Goal: Task Accomplishment & Management: Use online tool/utility

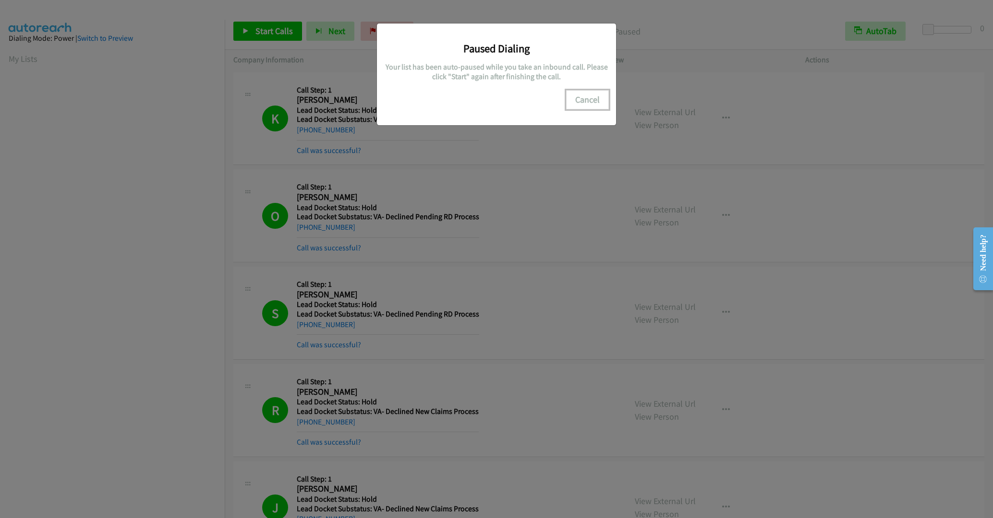
click at [601, 98] on button "Cancel" at bounding box center [587, 99] width 43 height 19
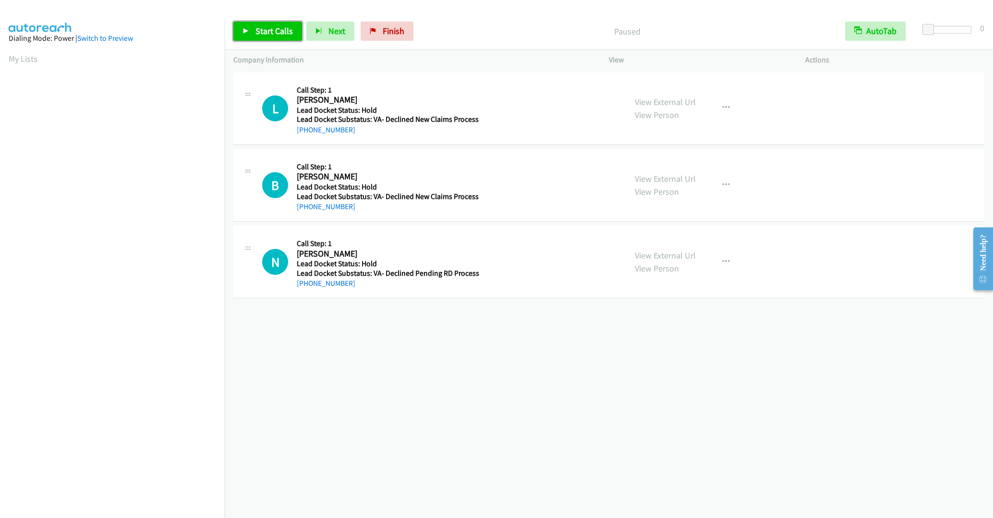
click at [261, 35] on span "Start Calls" at bounding box center [273, 30] width 37 height 11
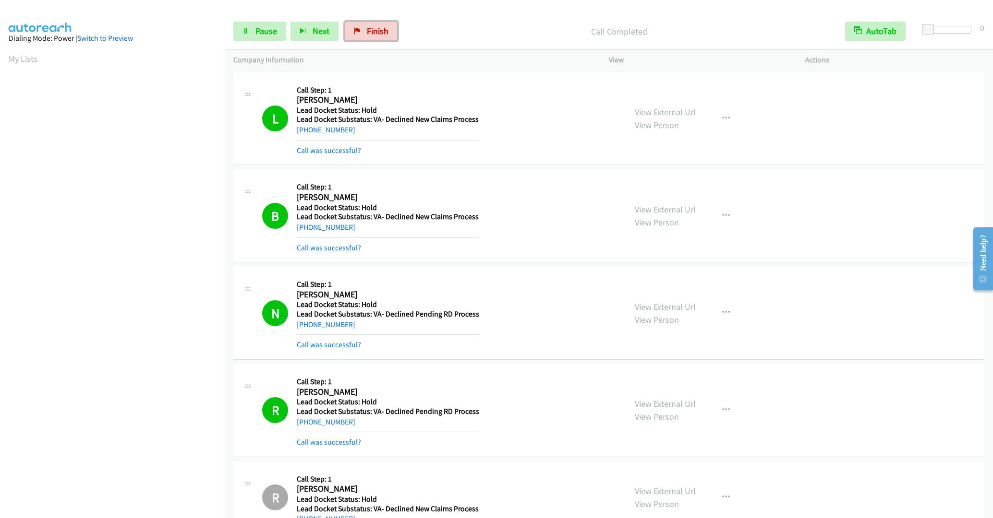
drag, startPoint x: 362, startPoint y: 32, endPoint x: 546, endPoint y: 39, distance: 184.4
click at [362, 32] on link "Finish" at bounding box center [371, 31] width 53 height 19
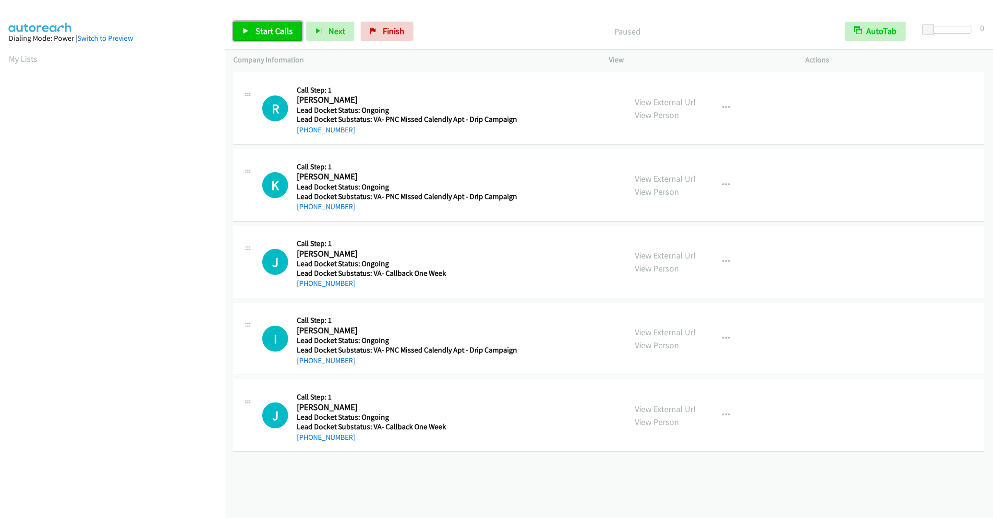
click at [265, 32] on span "Start Calls" at bounding box center [273, 30] width 37 height 11
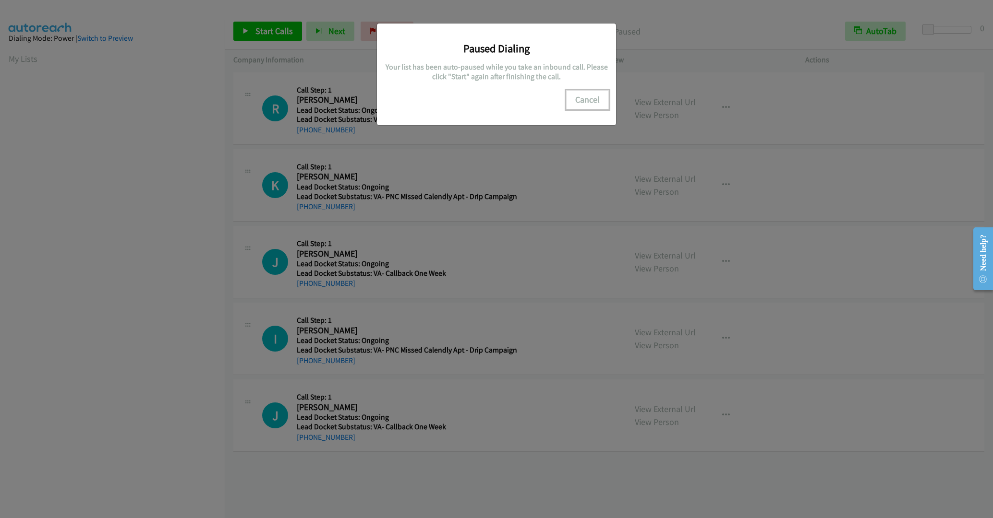
click at [576, 98] on button "Cancel" at bounding box center [587, 99] width 43 height 19
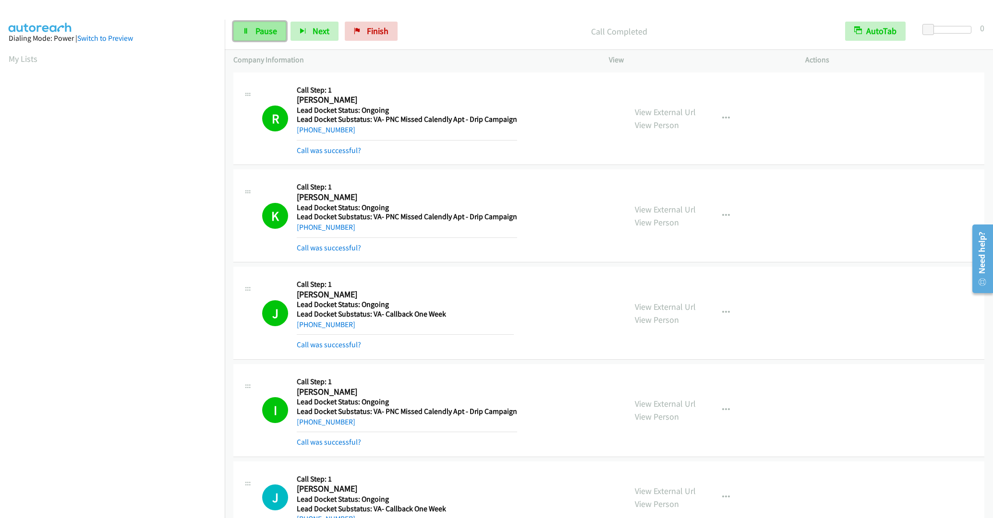
click at [254, 32] on link "Pause" at bounding box center [259, 31] width 53 height 19
click at [261, 33] on span "Start Calls" at bounding box center [273, 30] width 37 height 11
